Goal: Transaction & Acquisition: Purchase product/service

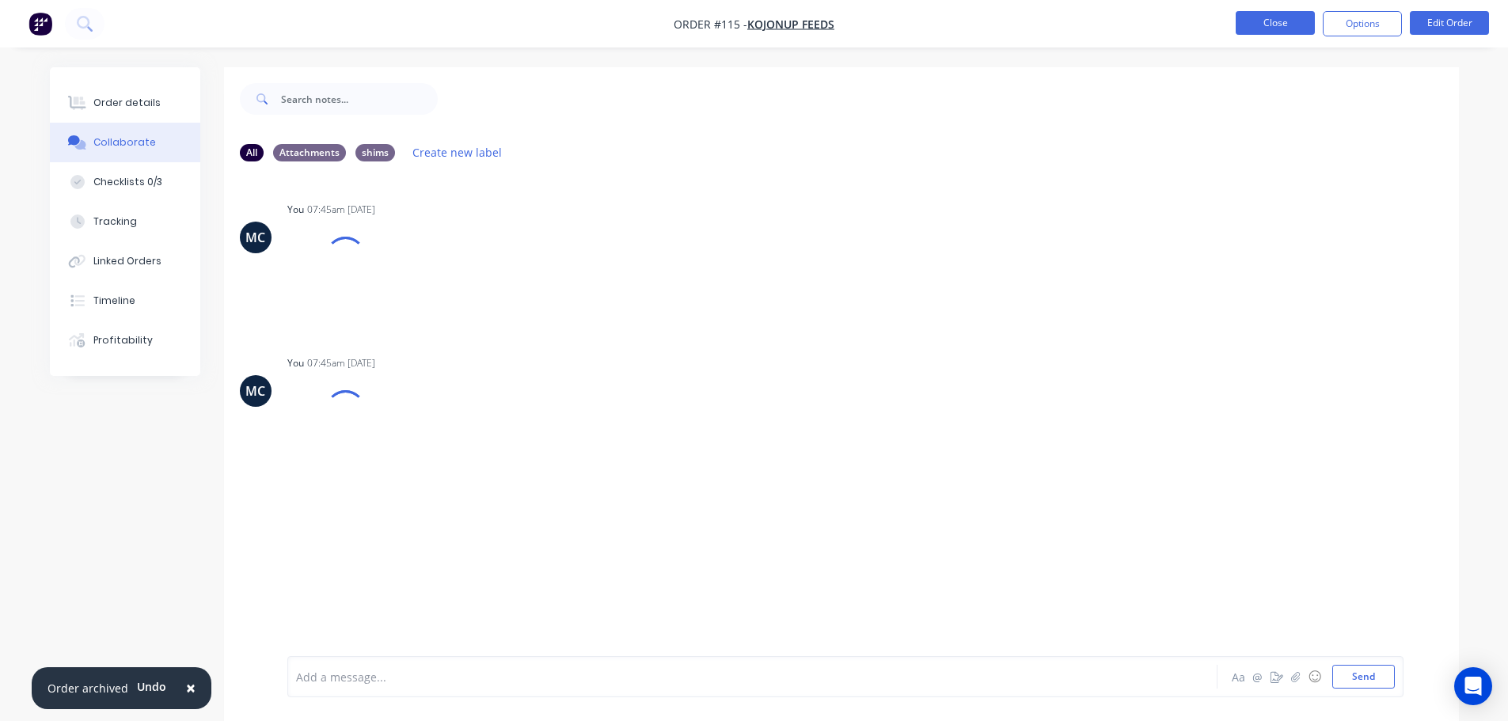
click at [1277, 22] on button "Close" at bounding box center [1274, 23] width 79 height 24
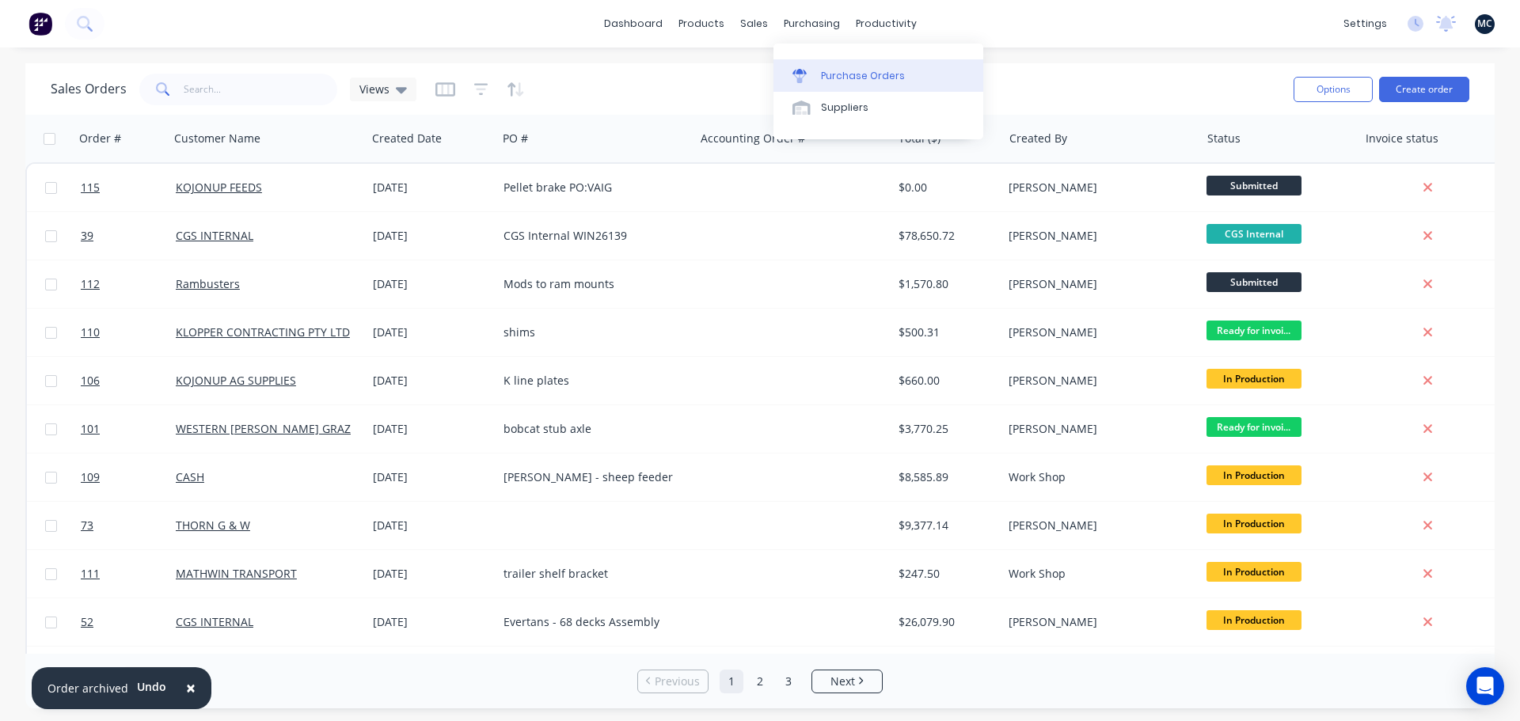
click at [824, 69] on div "Purchase Orders" at bounding box center [863, 76] width 84 height 14
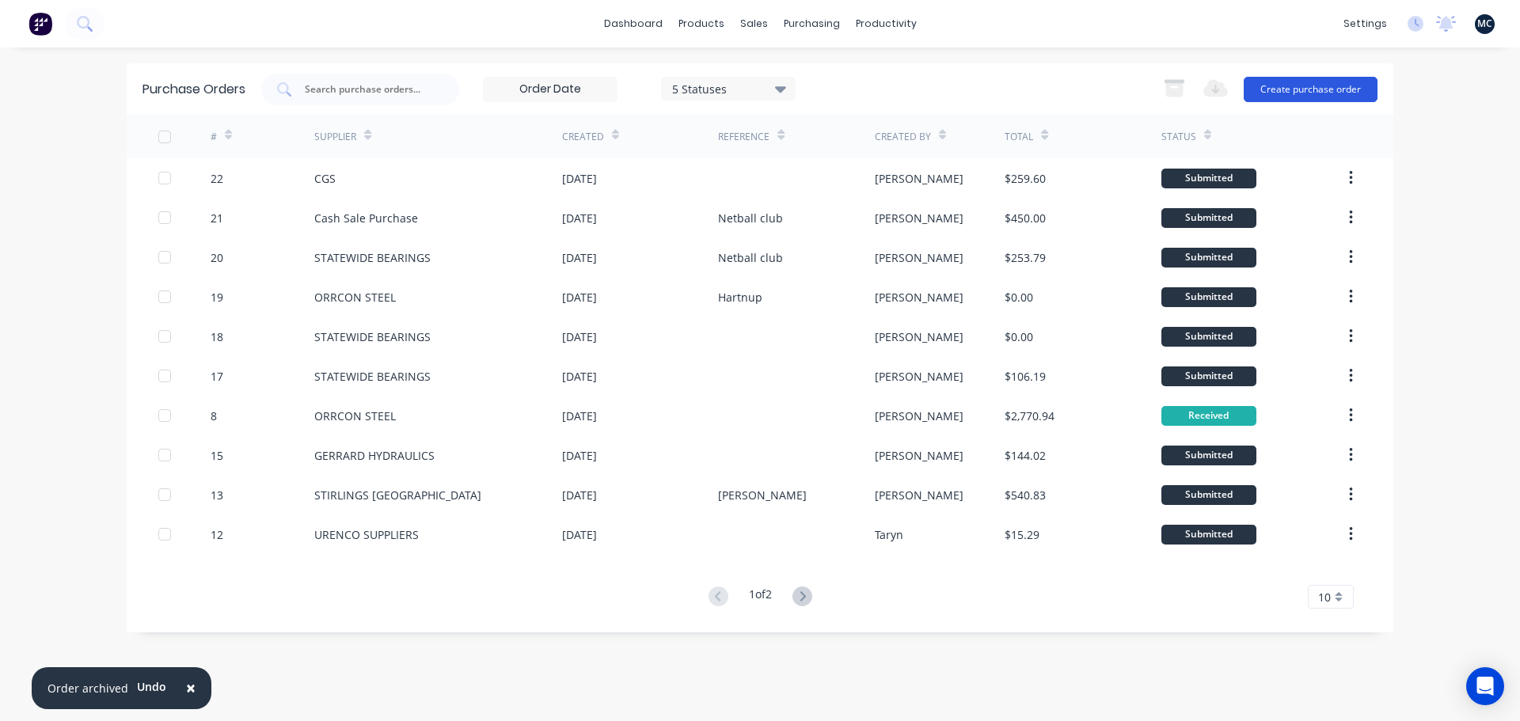
click at [1319, 91] on button "Create purchase order" at bounding box center [1310, 89] width 134 height 25
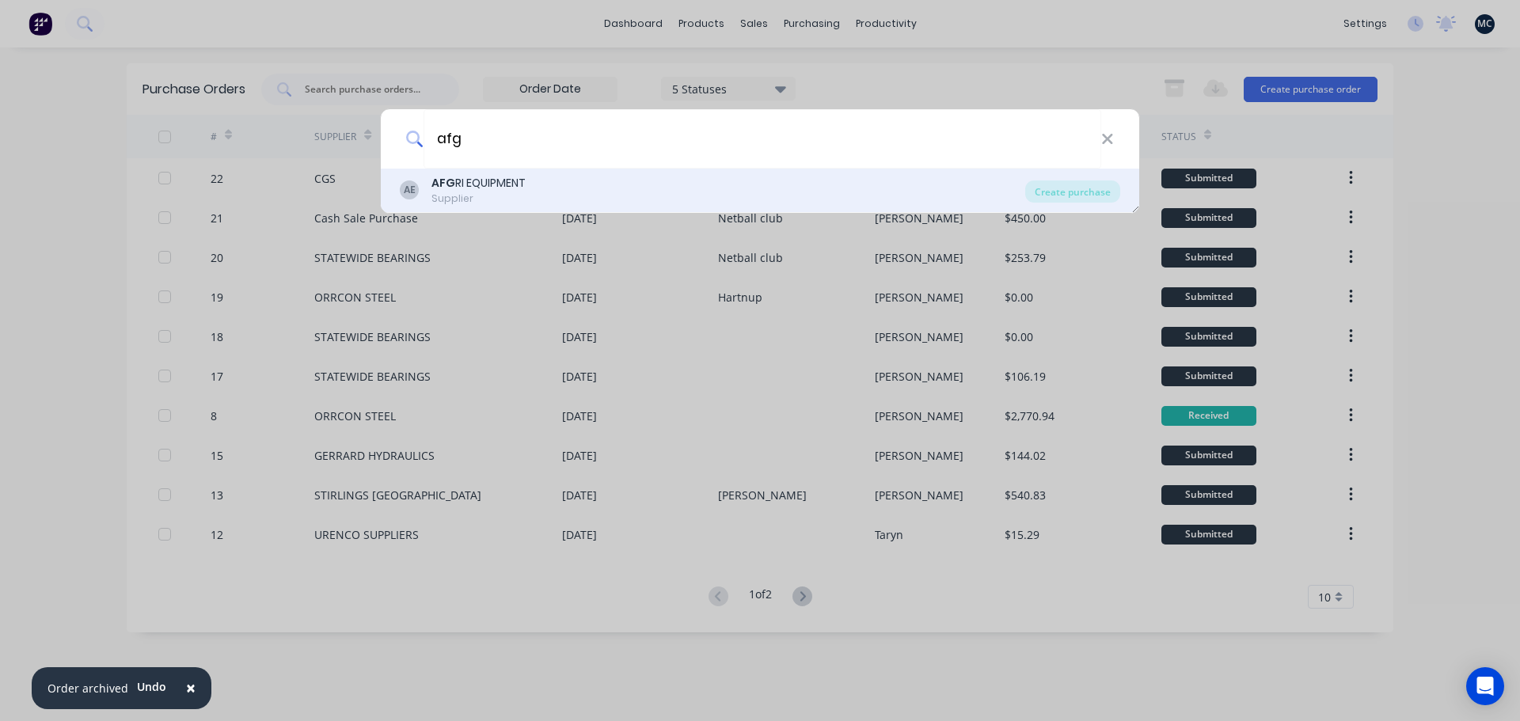
type input "afg"
click at [548, 197] on div "AE AFG RI EQUIPMENT Supplier" at bounding box center [712, 190] width 625 height 31
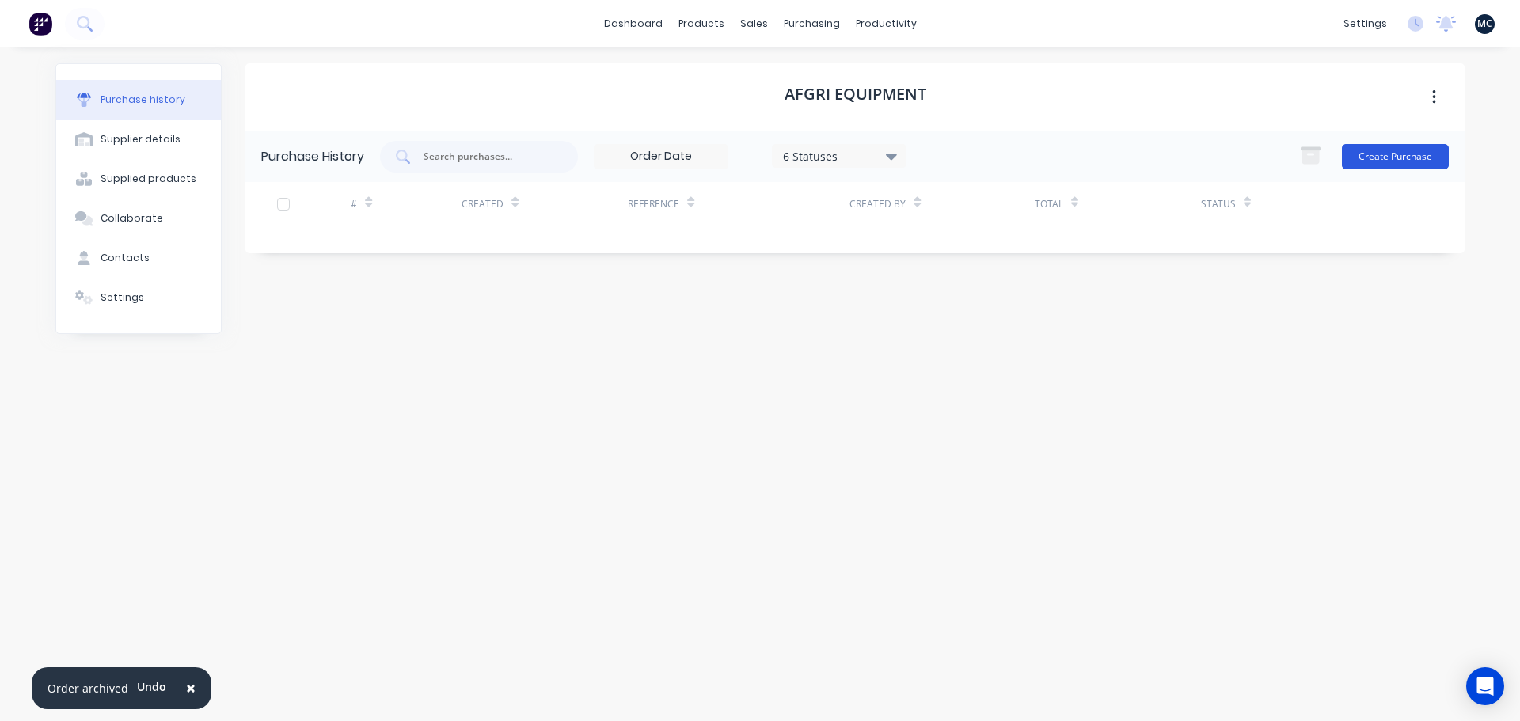
click at [1431, 156] on button "Create Purchase" at bounding box center [1394, 156] width 107 height 25
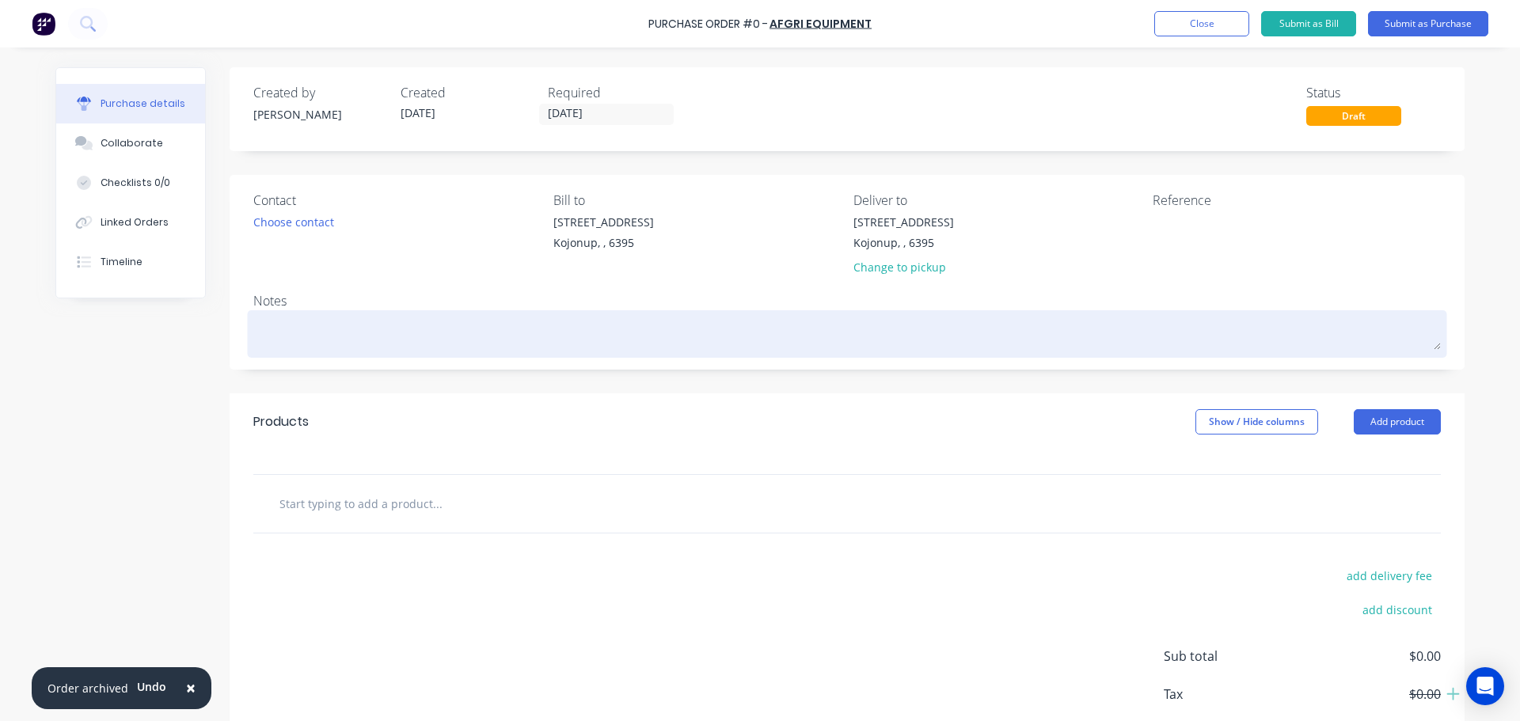
click at [636, 337] on textarea at bounding box center [846, 332] width 1187 height 36
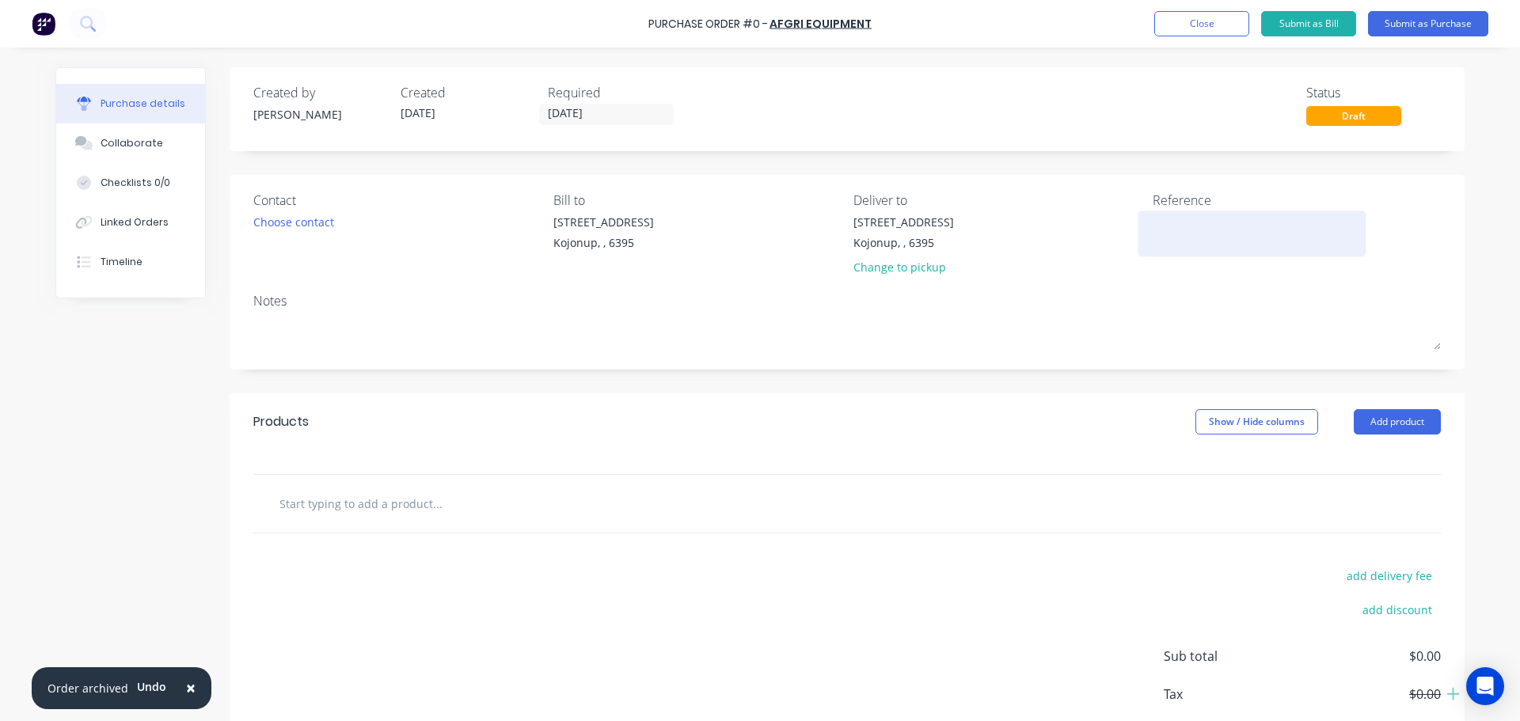
click at [1197, 228] on textarea at bounding box center [1251, 232] width 198 height 36
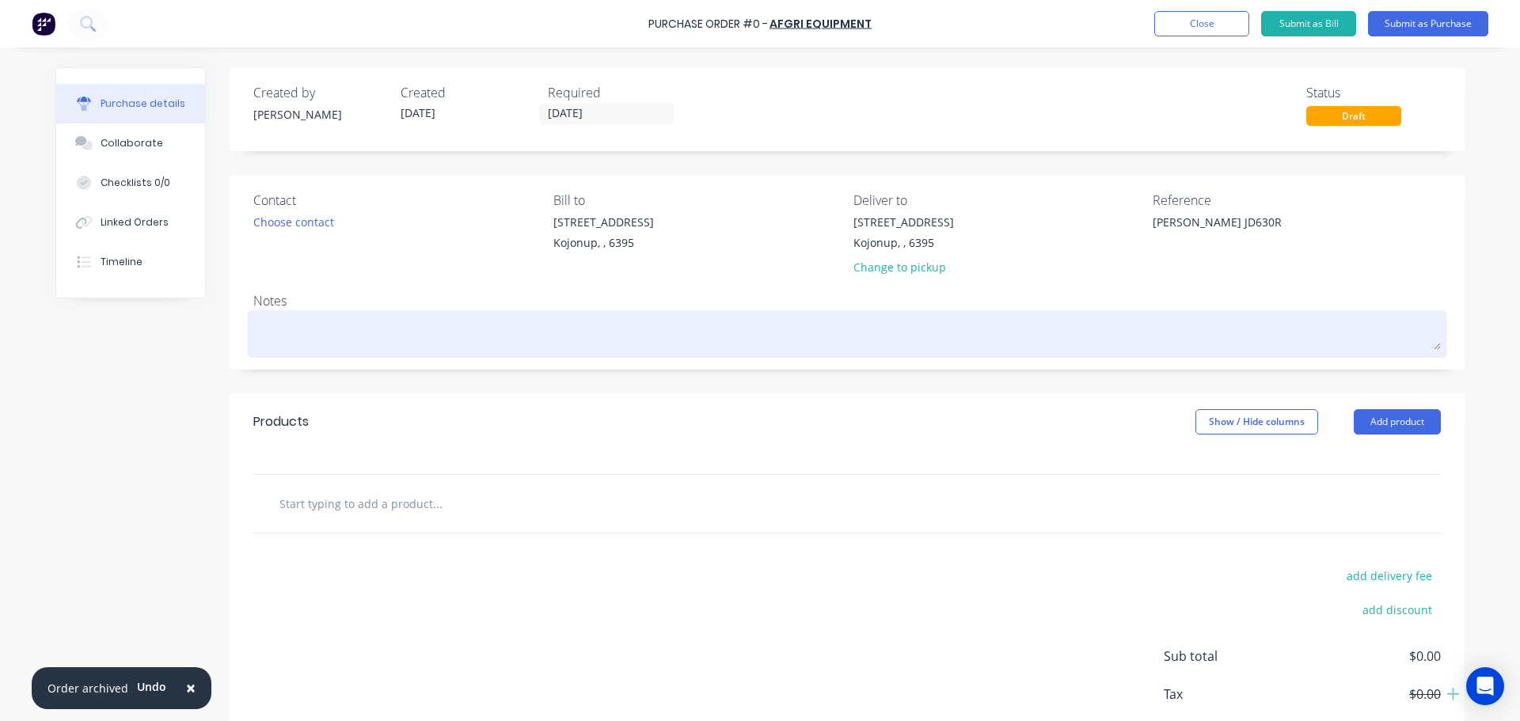
type textarea "[PERSON_NAME] JD630R"
click at [304, 321] on textarea at bounding box center [846, 332] width 1187 height 36
type textarea "x"
type textarea "[PERSON_NAME] JD630R"
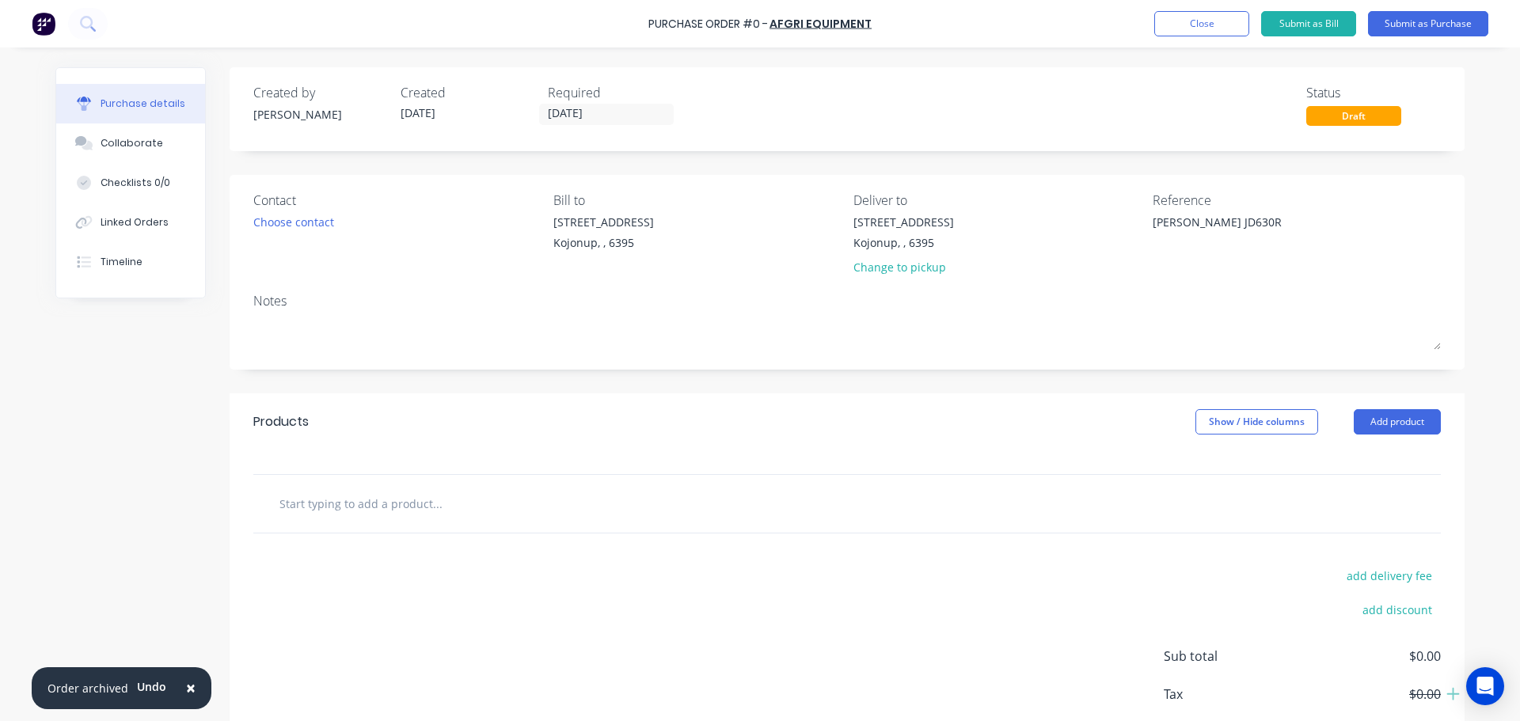
click at [525, 515] on input "text" at bounding box center [437, 504] width 317 height 32
type textarea "x"
type input "P"
type textarea "x"
type input "Pa"
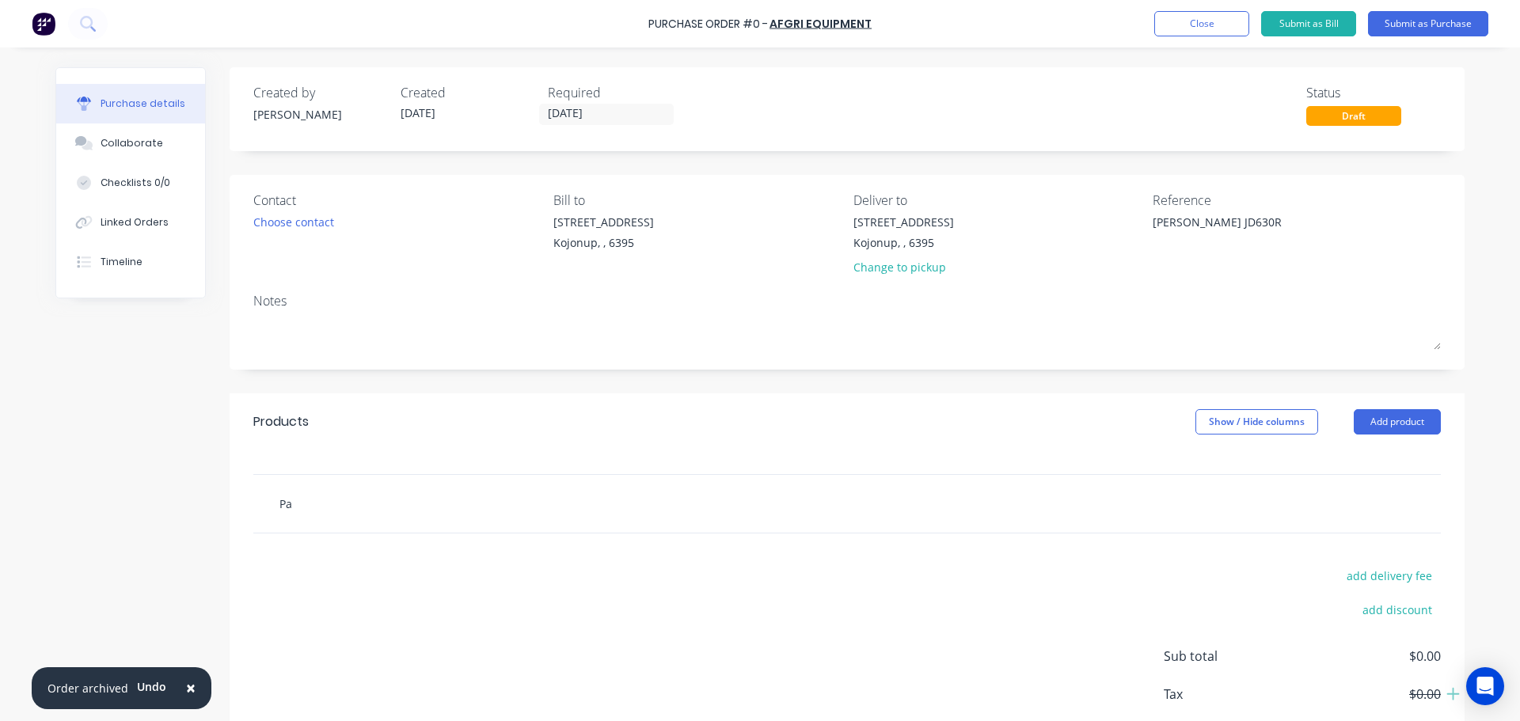
type textarea "x"
type input "Par"
type textarea "x"
type input "Part"
type textarea "x"
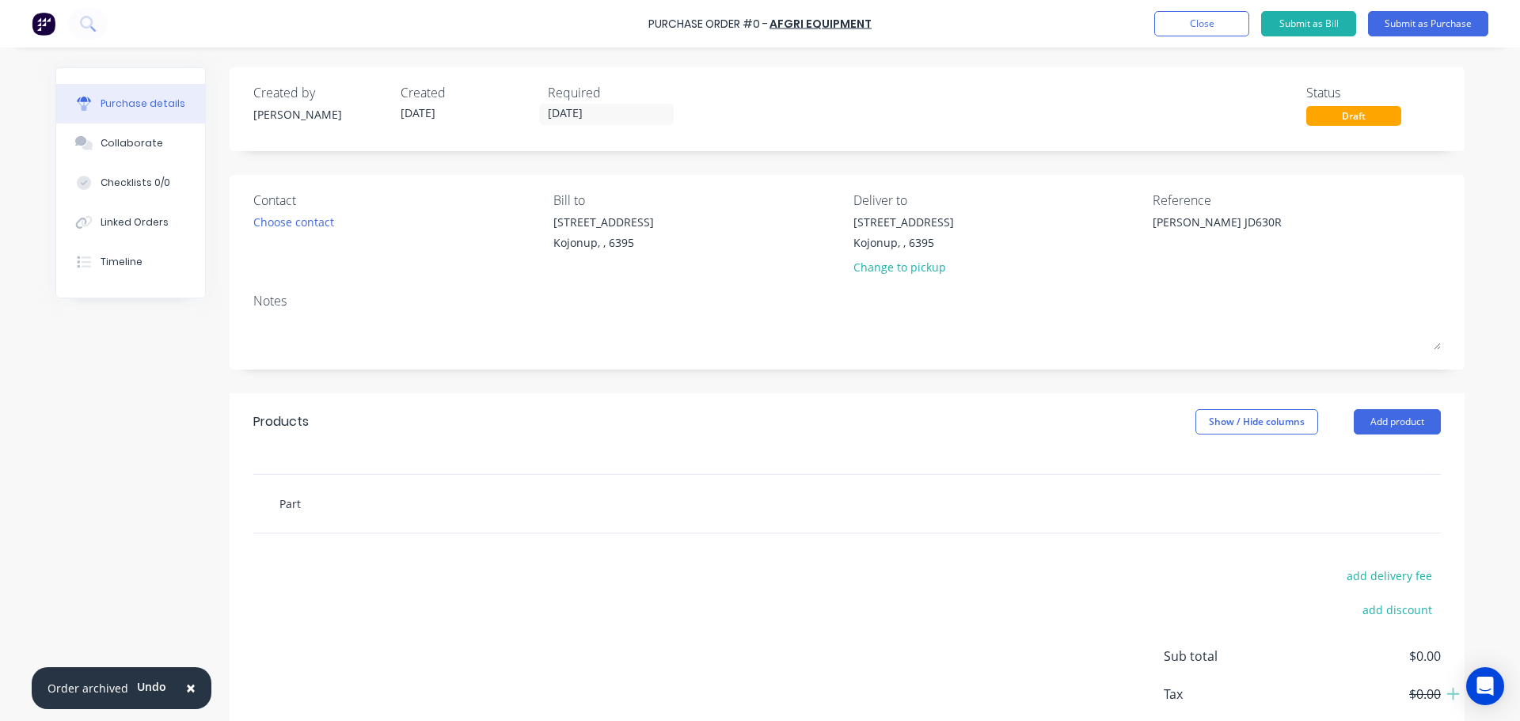
type input "Parts"
type textarea "x"
type input "Parts"
type textarea "x"
type input "Parts a"
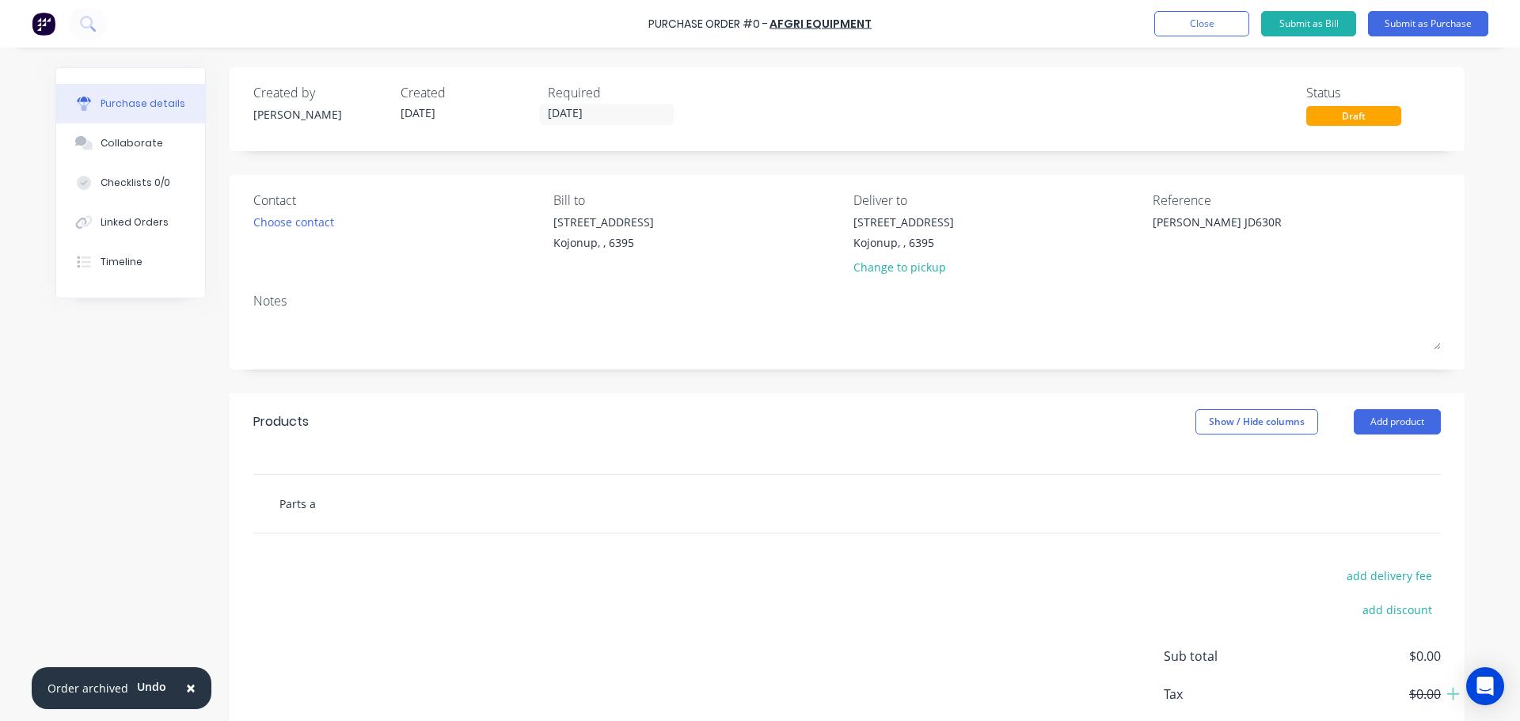
type textarea "x"
type input "Parts as"
type textarea "x"
type input "Parts as"
type textarea "x"
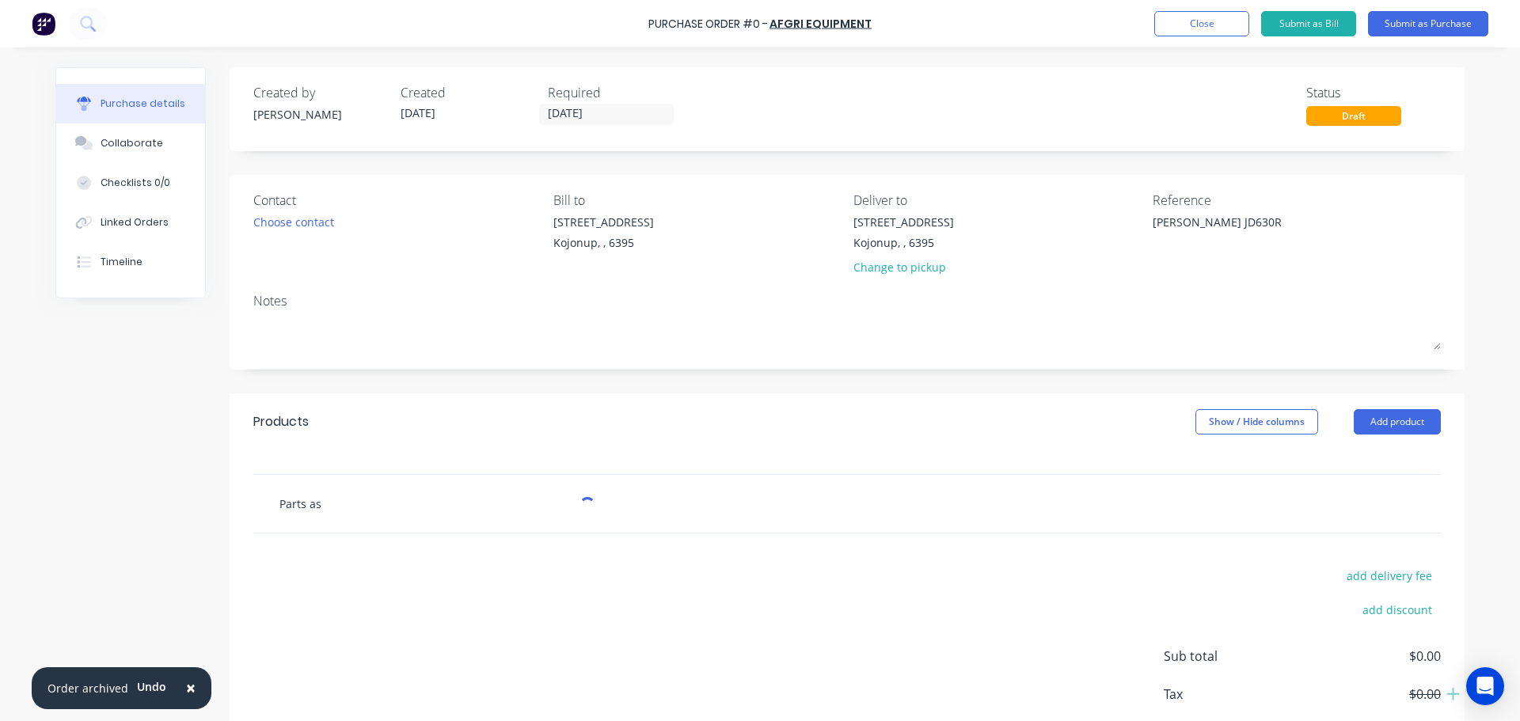
type input "Parts as p"
type textarea "x"
type input "Parts as pe"
type textarea "x"
type input "Parts as per"
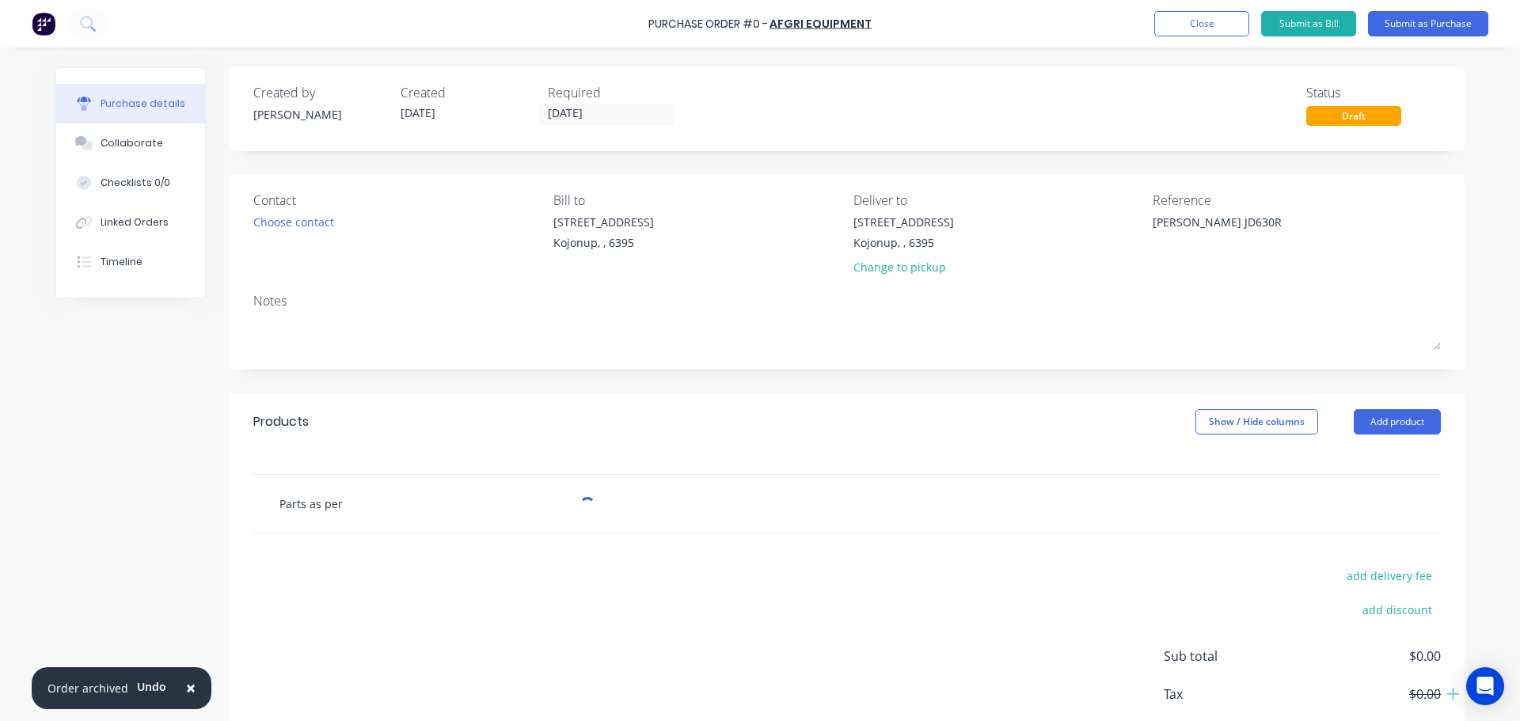
type textarea "x"
type input "Parts as per"
type textarea "x"
type input "Parts as per Q"
type textarea "x"
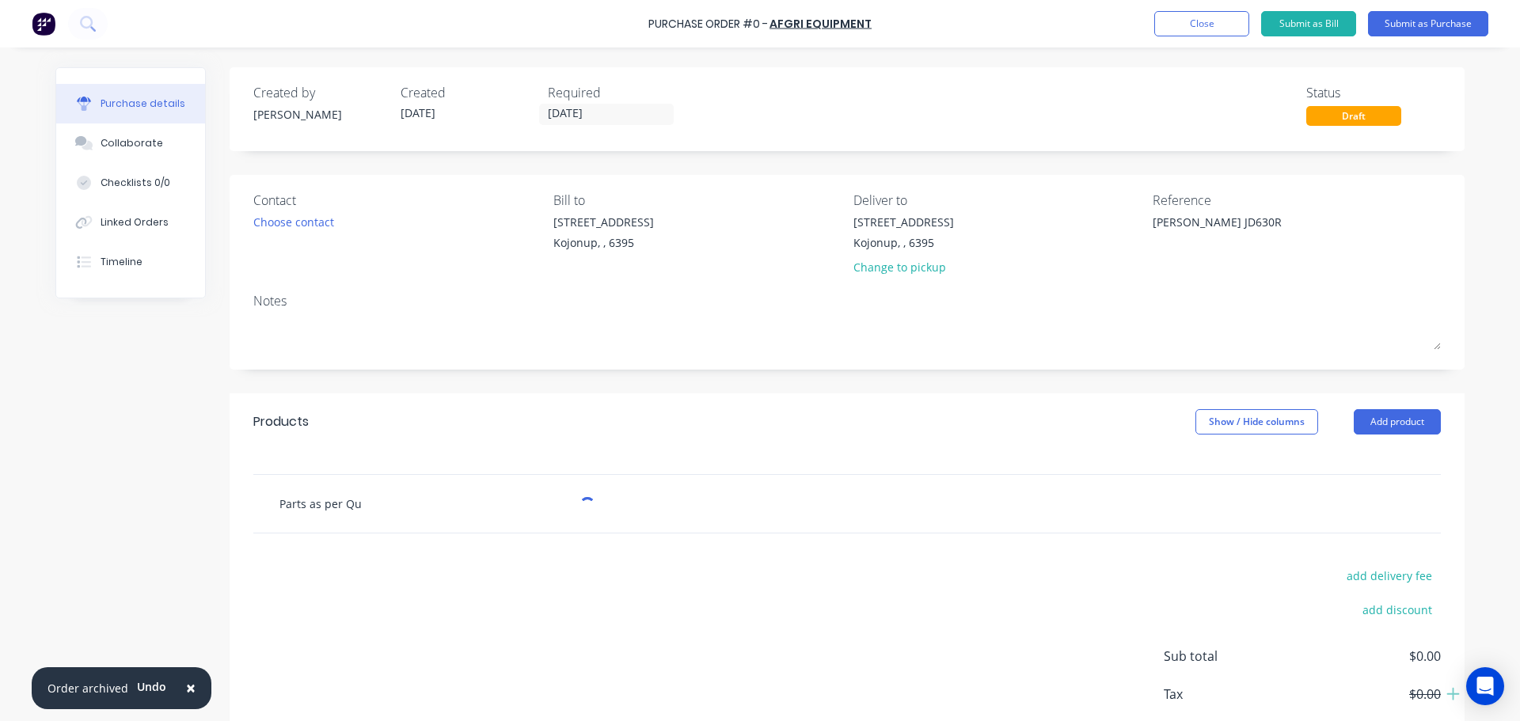
type input "Parts as per Quo"
type textarea "x"
type input "Parts as per Quot"
type textarea "x"
type input "Parts as per Quote"
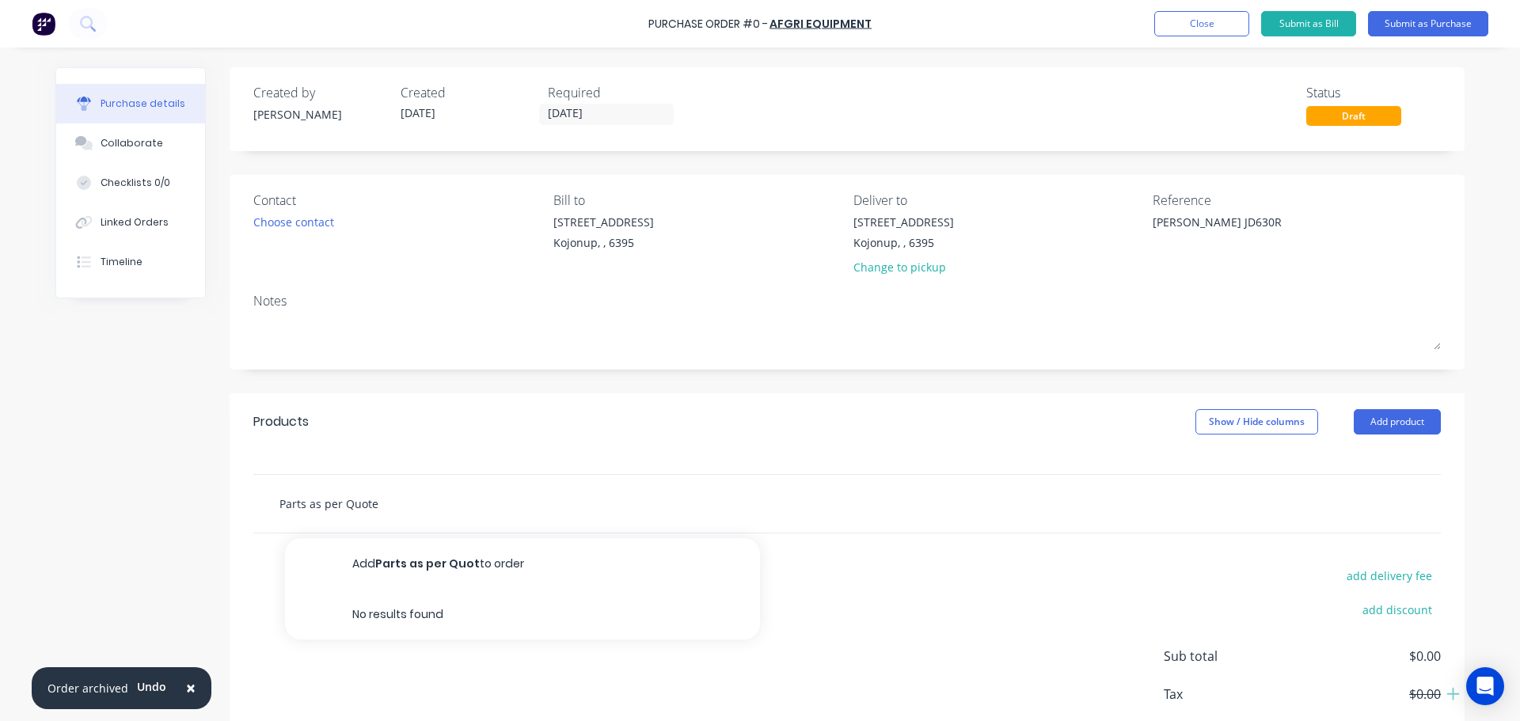
type textarea "x"
type input "Parts as per Quote"
type textarea "x"
type input "Parts as per Quote N"
type textarea "x"
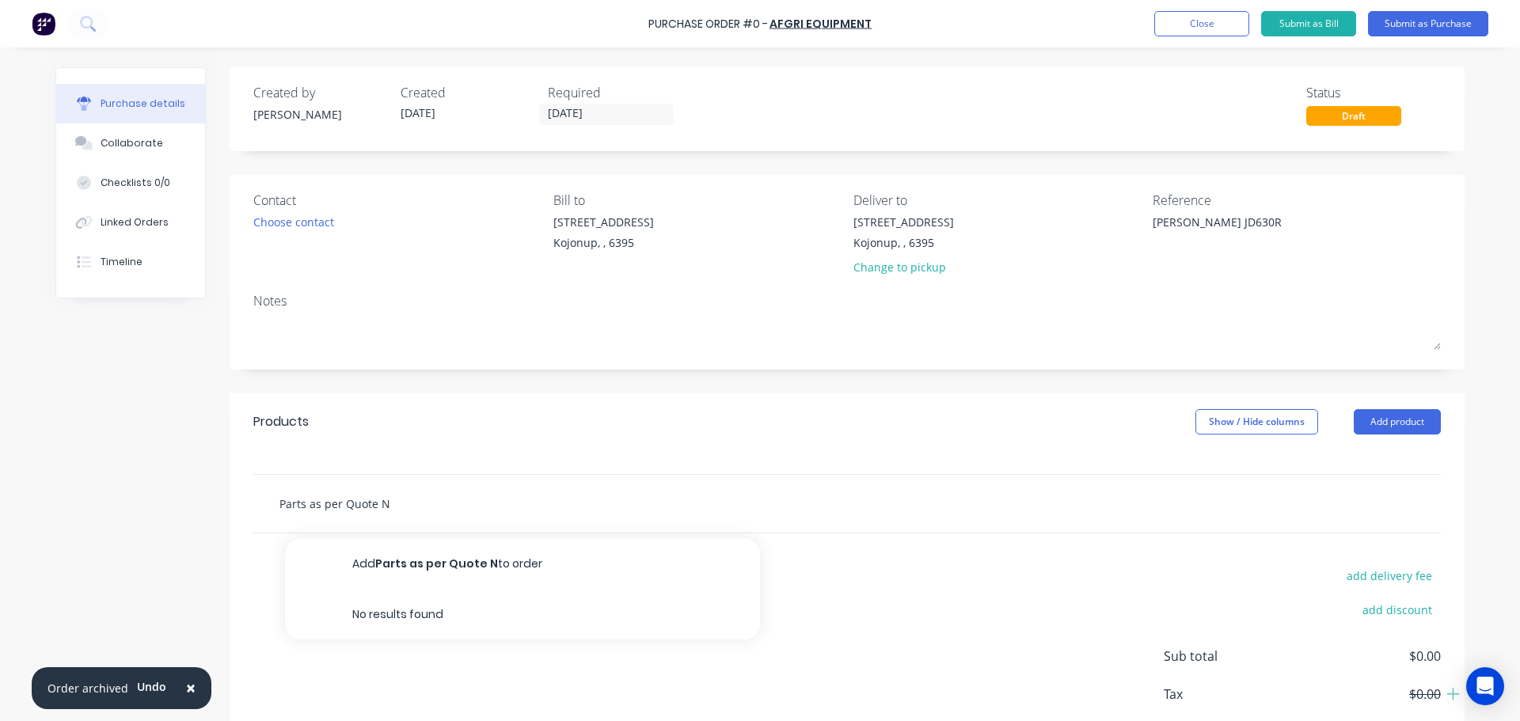
type input "Parts as per Quote No"
type textarea "x"
type input "Parts as per Quote No:"
type textarea "x"
type input "Parts as per Quote No:"
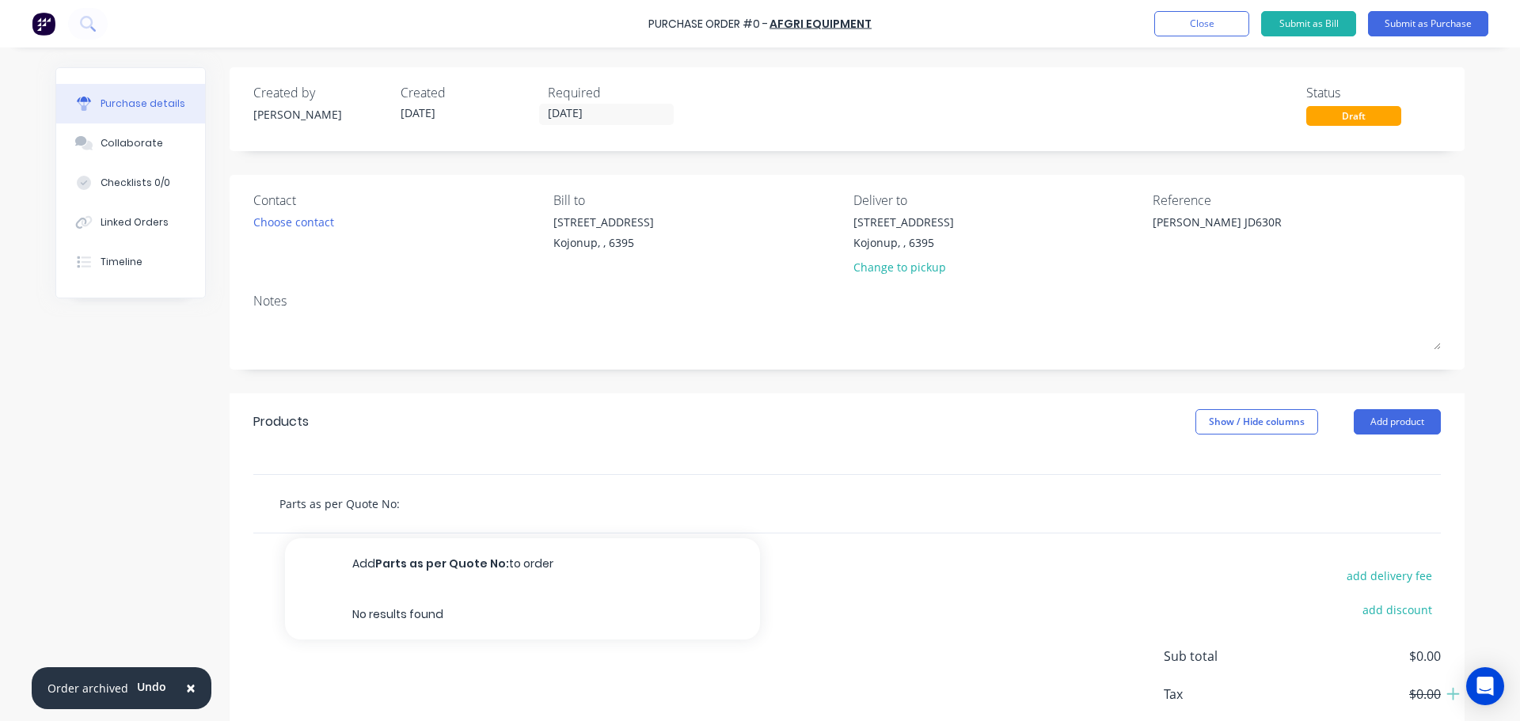
type textarea "x"
type input "Parts as per Quote No: 1"
type textarea "x"
type input "Parts as per Quote No: 10"
type textarea "x"
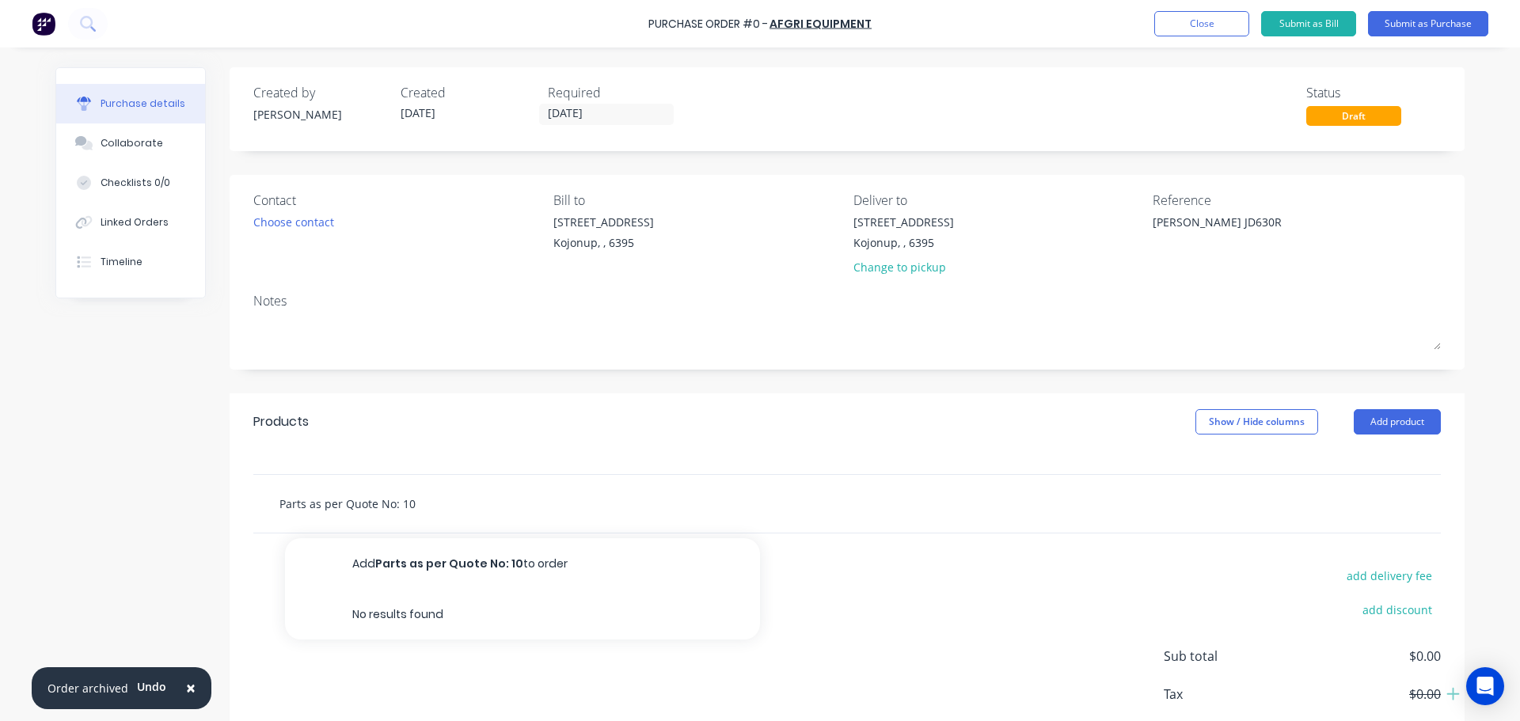
type input "Parts as per Quote No: 106"
type textarea "x"
type input "Parts as per Quote No: 1062"
type textarea "x"
type input "Parts as per Quote No: 10623"
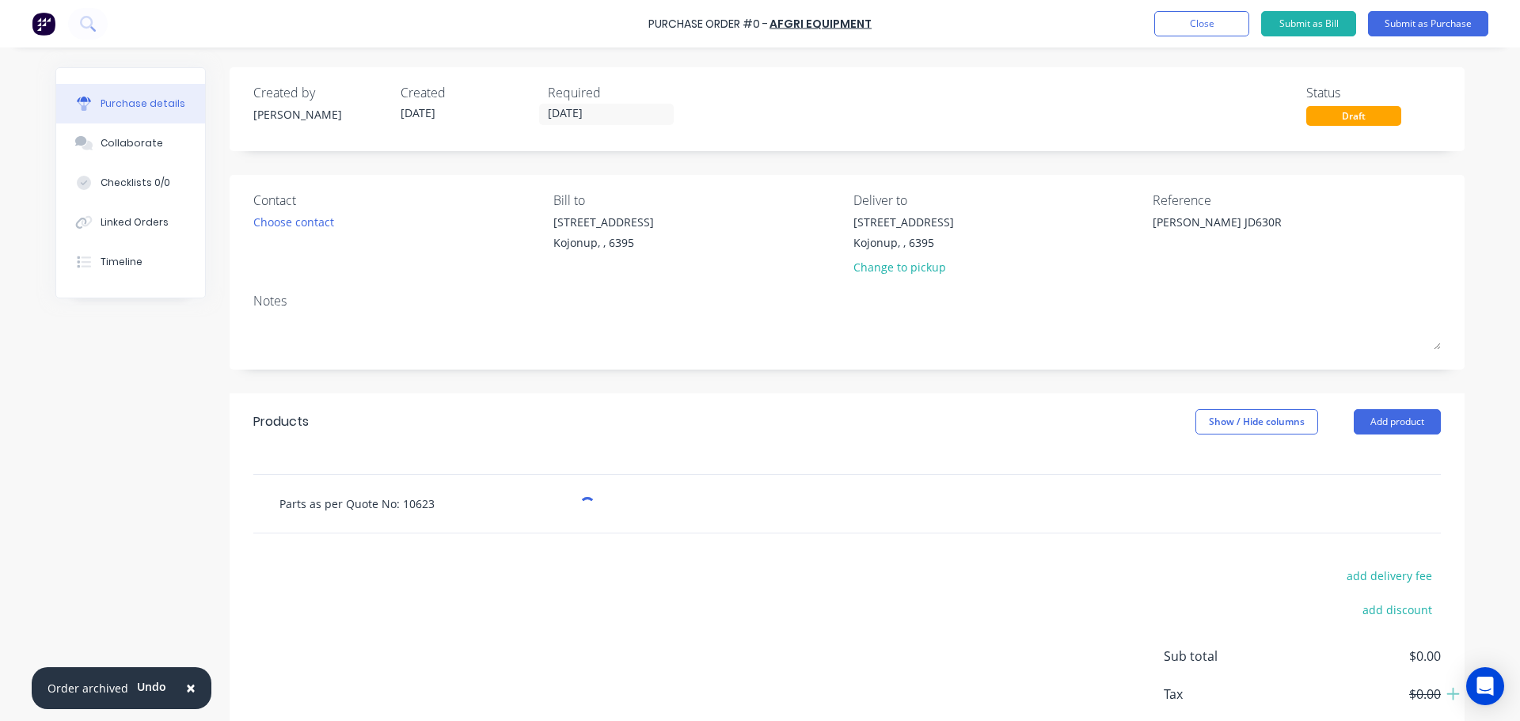
type textarea "x"
type input "Parts as per Quote No: 106236"
type textarea "x"
type input "Parts as per Quote No: 1062369"
type textarea "x"
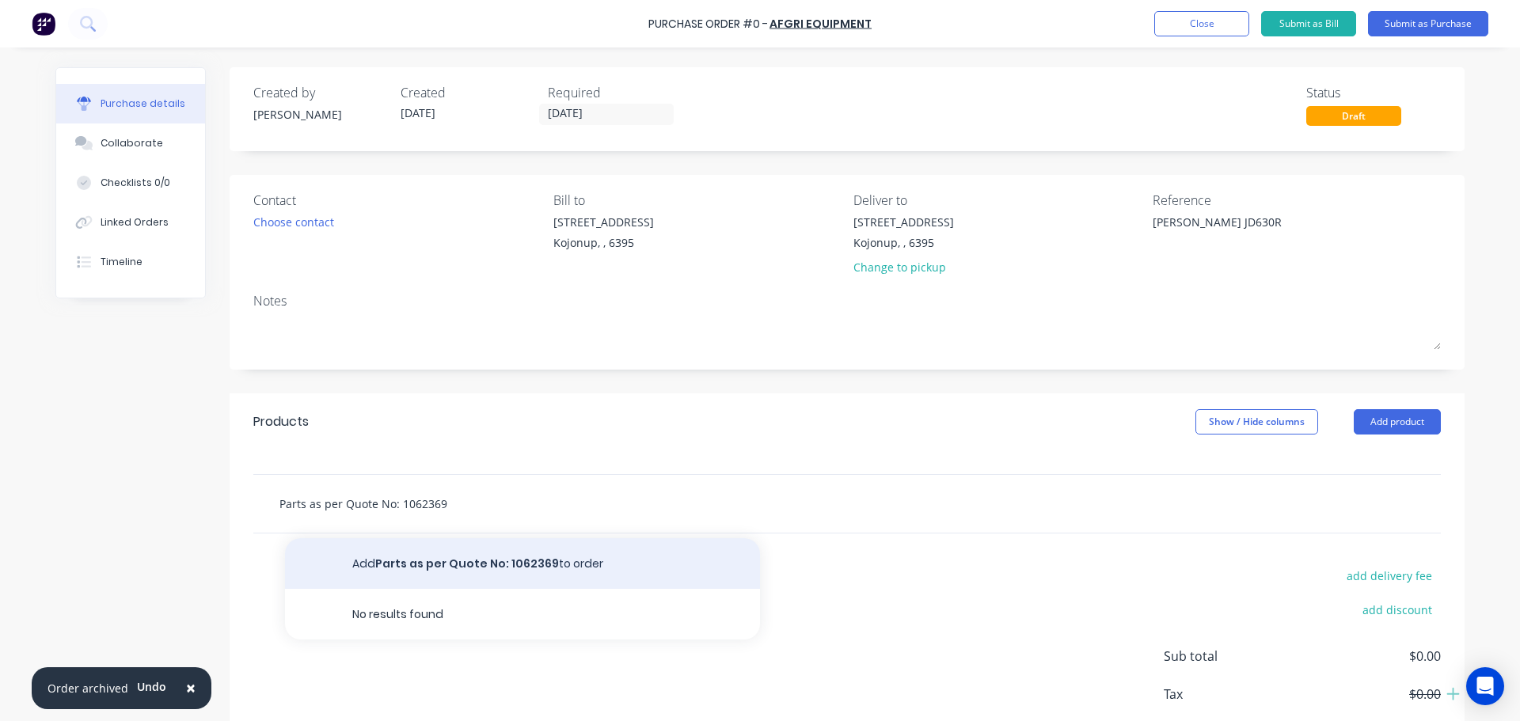
type input "Parts as per Quote No: 1062369"
click at [474, 557] on button "Add Parts as per Quote No: 1062369 to order" at bounding box center [522, 563] width 475 height 51
type textarea "x"
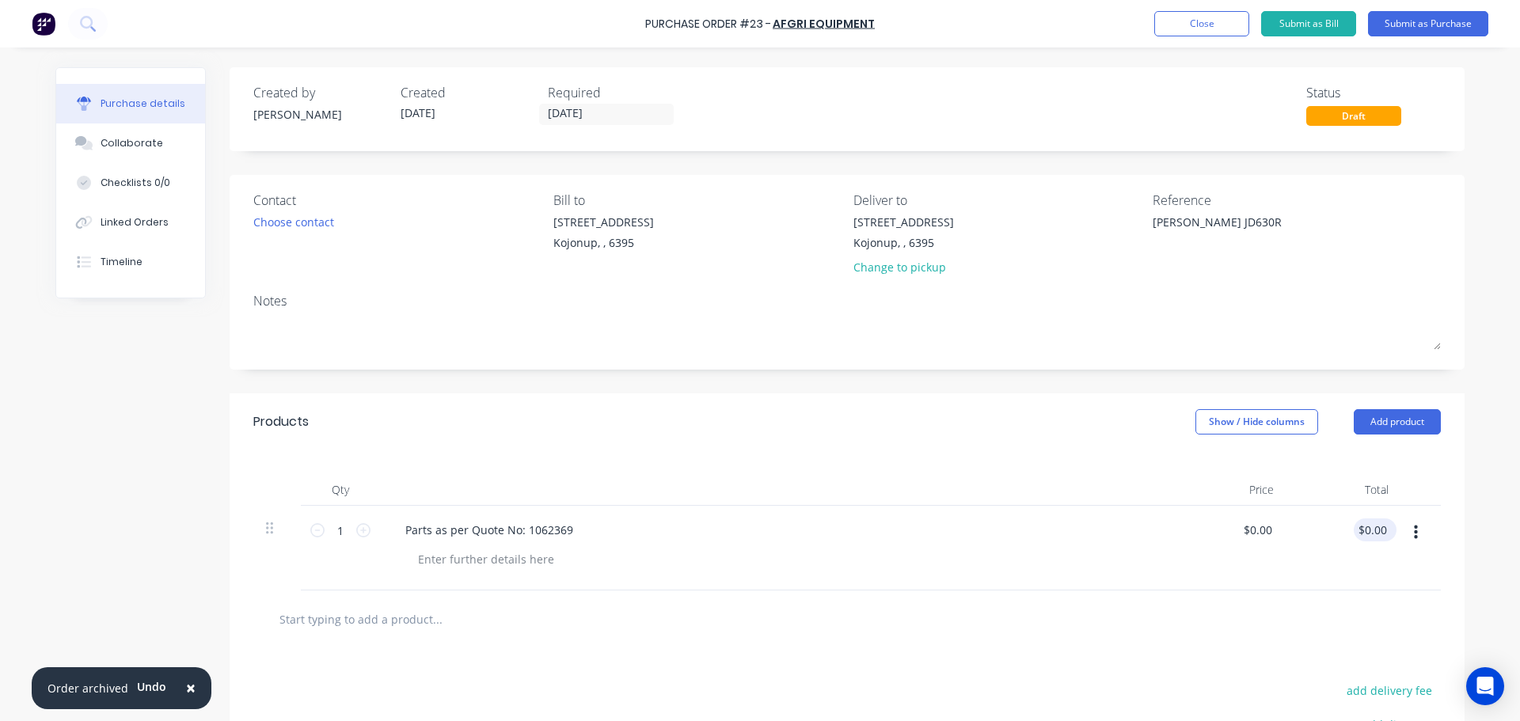
type textarea "x"
click at [1371, 526] on input "0.00" at bounding box center [1371, 529] width 36 height 23
type input "2997.62"
click at [1114, 579] on div "Parts as per Quote No: 1062369" at bounding box center [775, 548] width 791 height 85
type textarea "x"
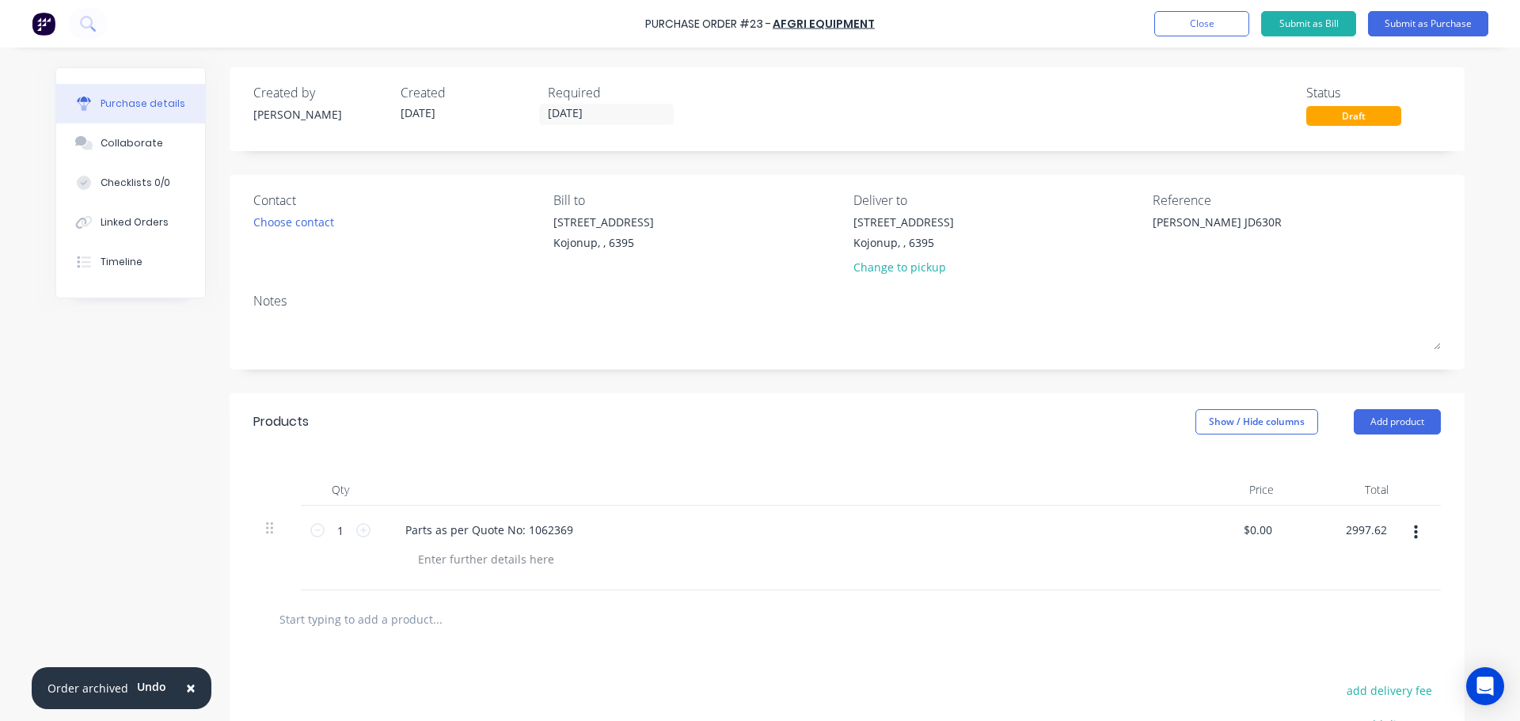
type input "$2,997.62"
click at [1445, 26] on button "Submit as Purchase" at bounding box center [1428, 23] width 120 height 25
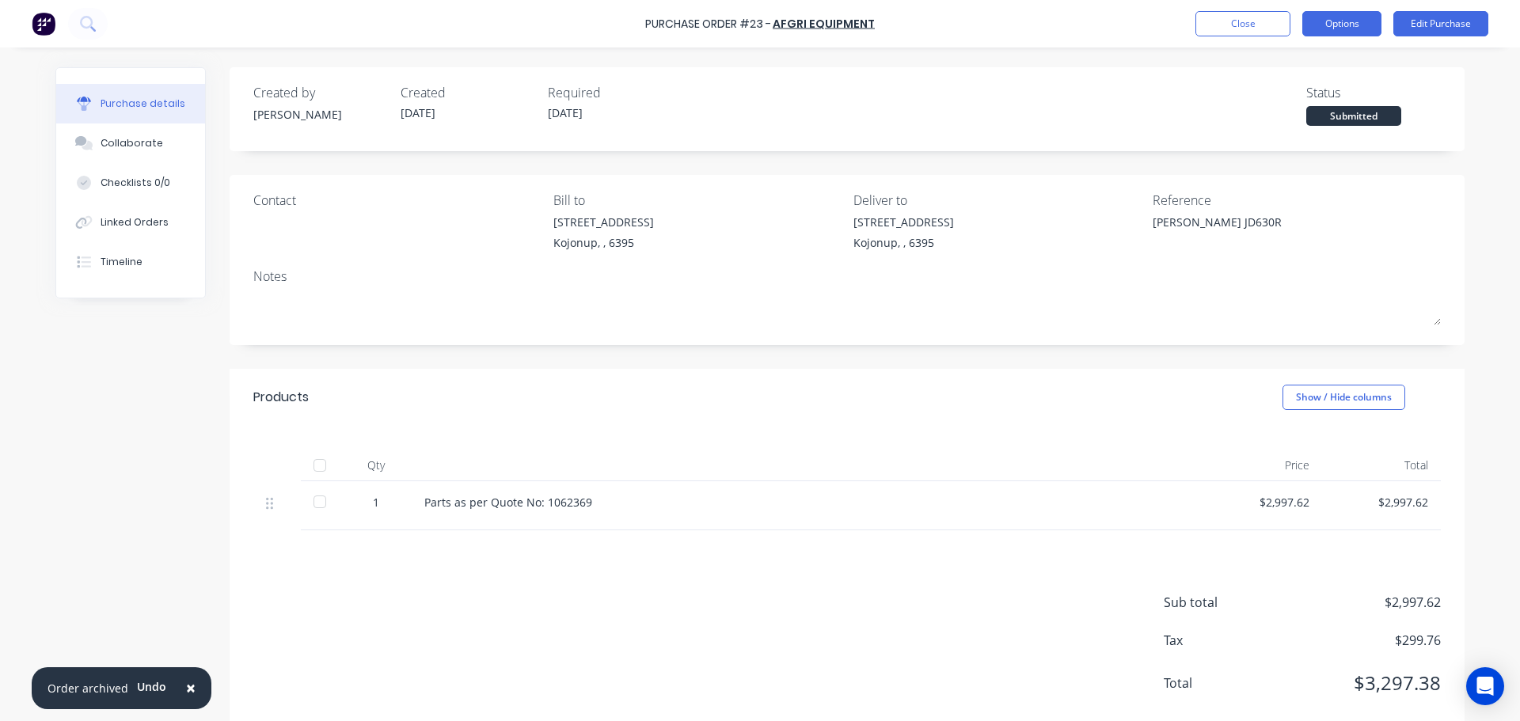
click at [1343, 25] on button "Options" at bounding box center [1341, 23] width 79 height 25
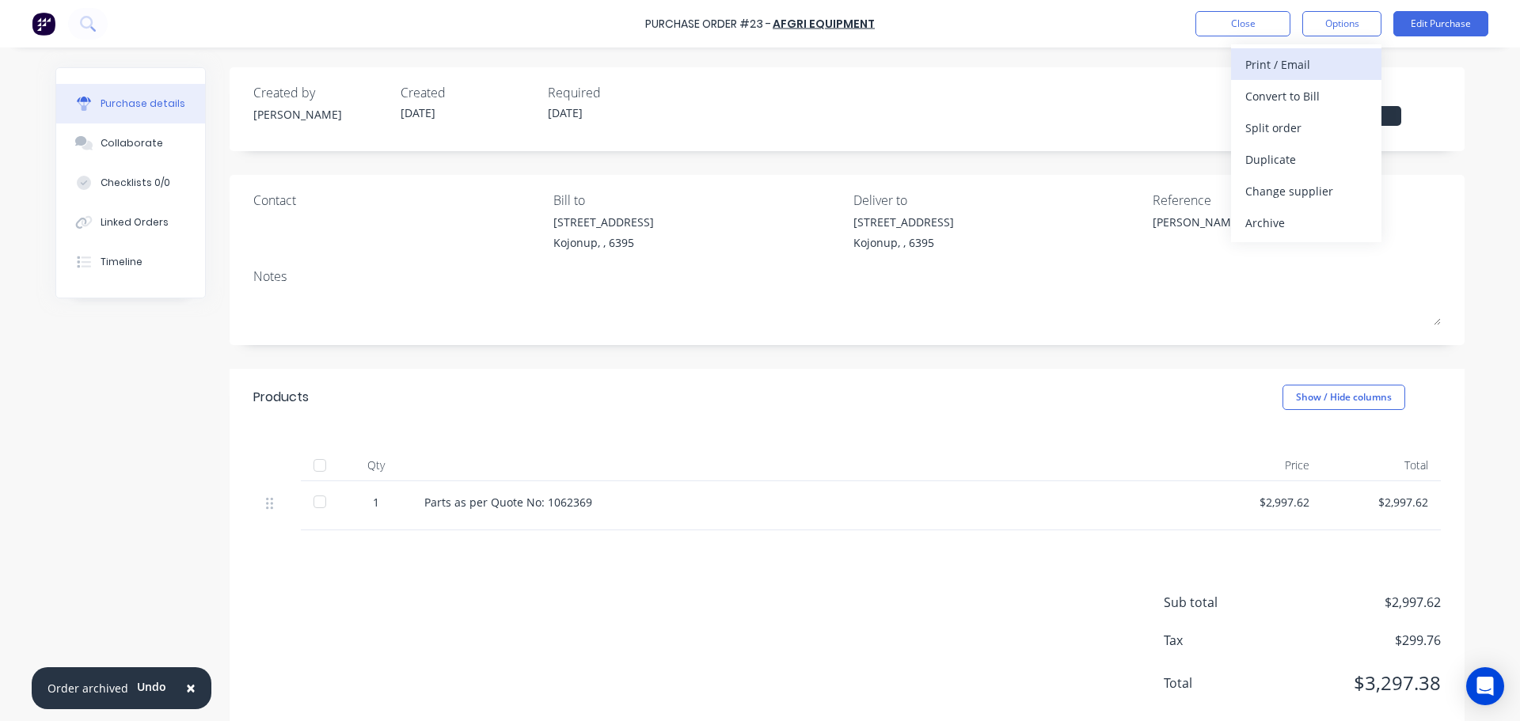
click at [1332, 73] on div "Print / Email" at bounding box center [1306, 64] width 122 height 23
click at [1302, 102] on div "With pricing" at bounding box center [1306, 96] width 122 height 23
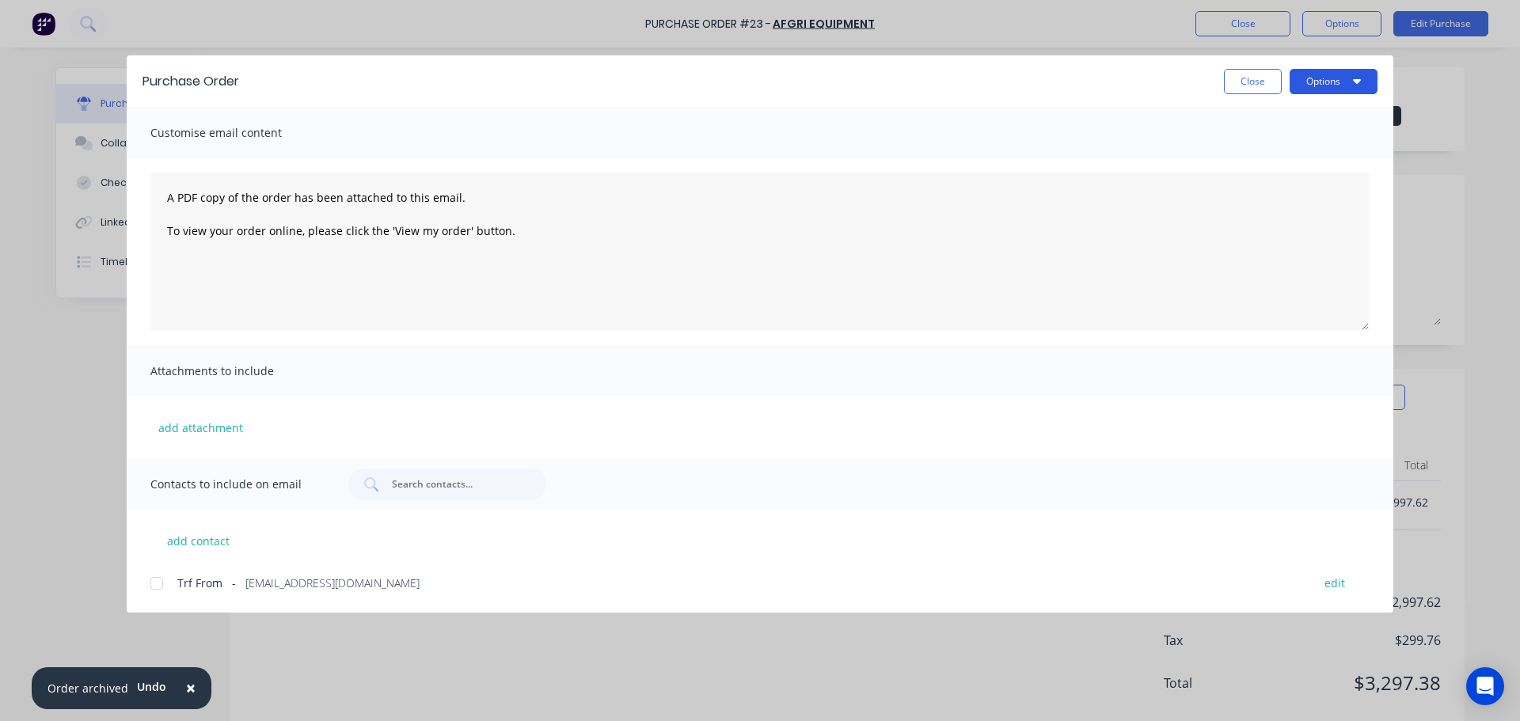
click at [1358, 82] on icon "button" at bounding box center [1357, 81] width 8 height 5
click at [1281, 117] on div "Preview" at bounding box center [1302, 121] width 122 height 23
click at [1250, 84] on button "Close" at bounding box center [1253, 81] width 58 height 25
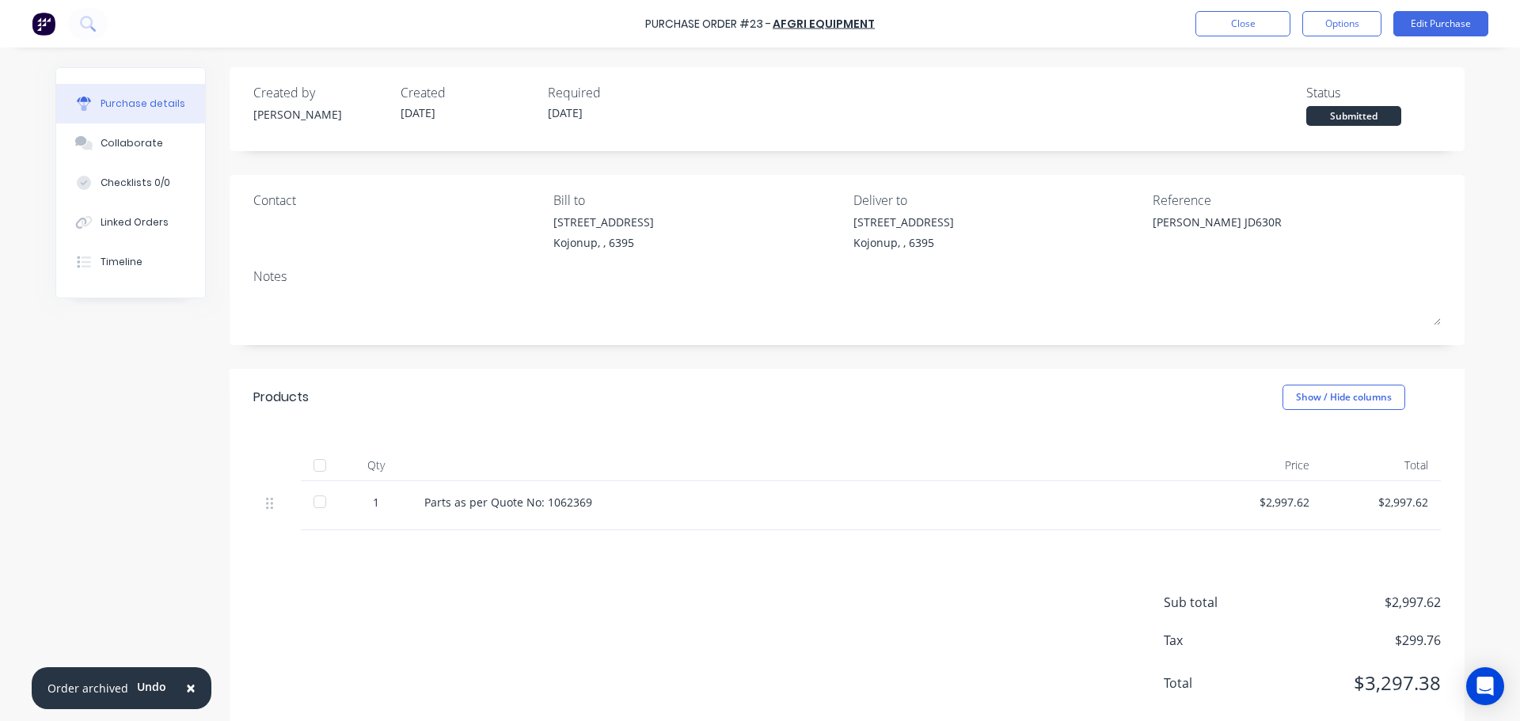
type textarea "x"
click at [1240, 29] on button "Close" at bounding box center [1242, 23] width 95 height 25
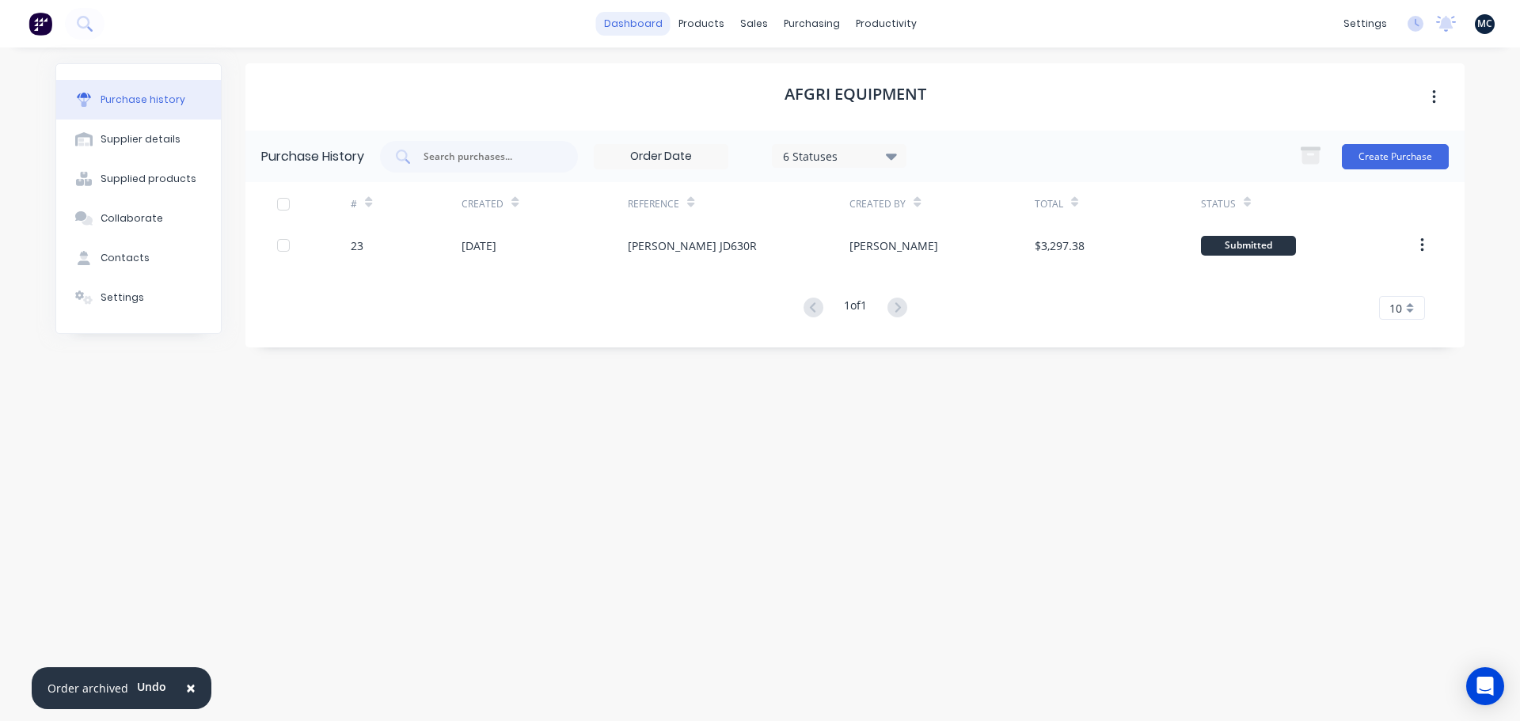
click at [642, 21] on link "dashboard" at bounding box center [633, 24] width 74 height 24
